Goal: Transaction & Acquisition: Purchase product/service

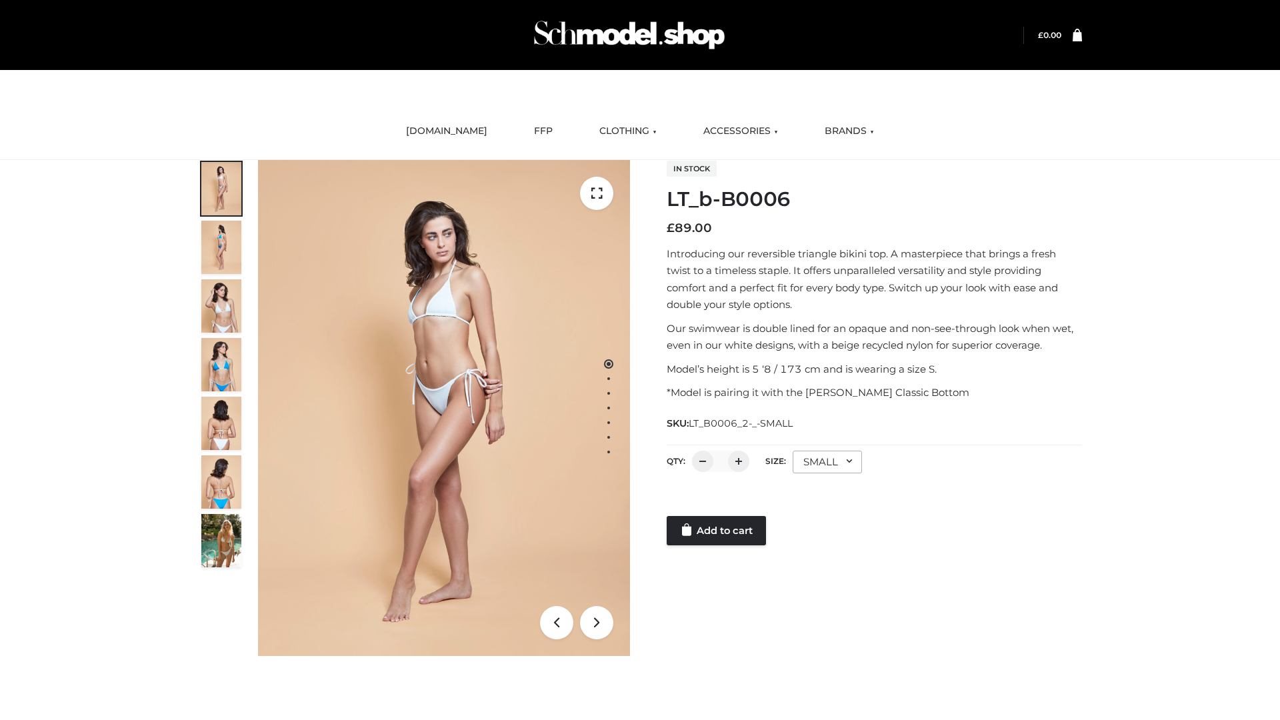
click at [717, 531] on link "Add to cart" at bounding box center [716, 530] width 99 height 29
